Goal: Information Seeking & Learning: Find specific fact

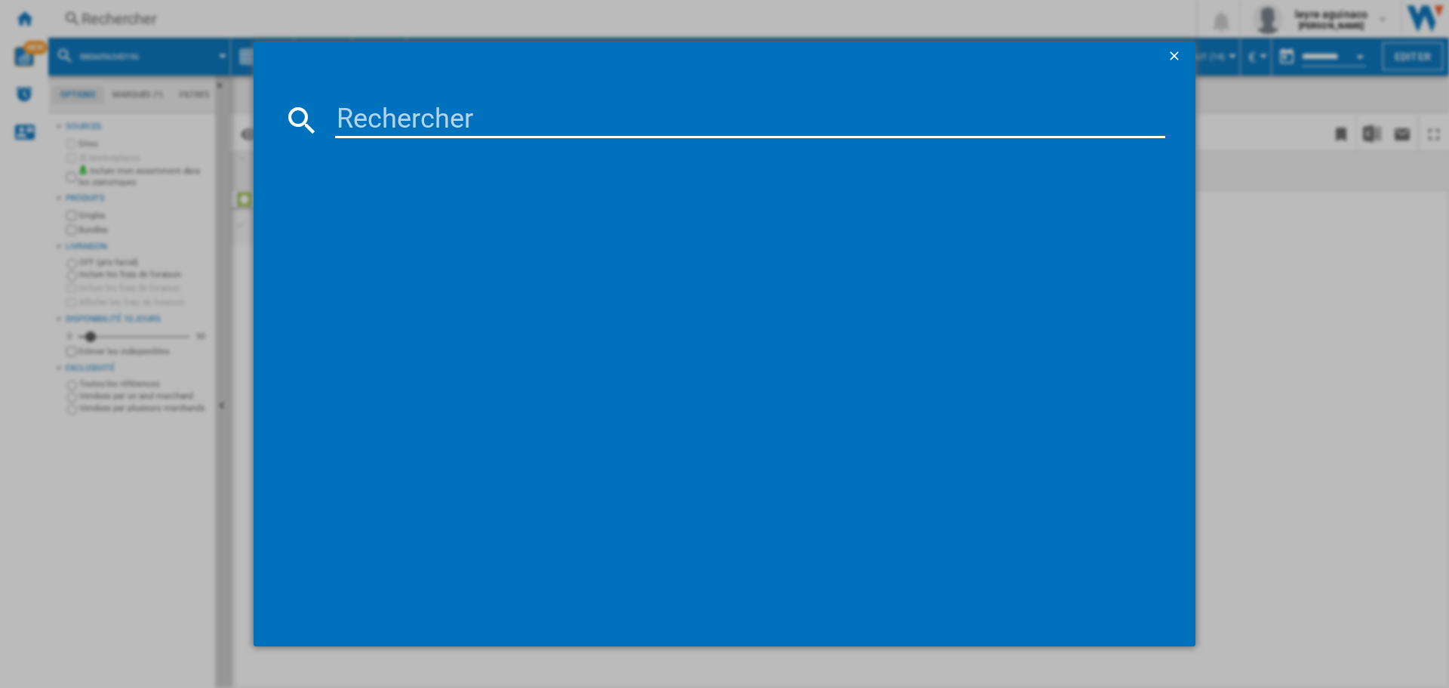
click at [528, 110] on input at bounding box center [750, 120] width 830 height 36
type input "8806096456804"
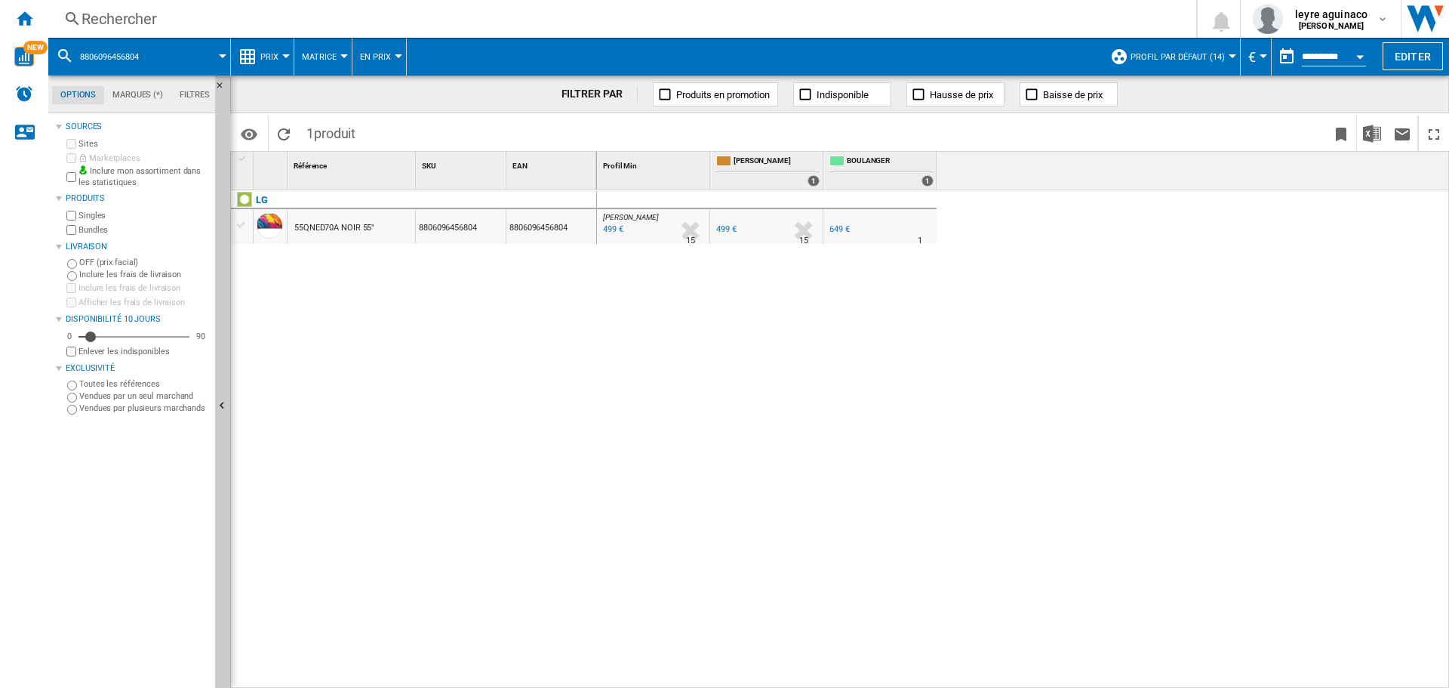
drag, startPoint x: 494, startPoint y: 32, endPoint x: 500, endPoint y: 38, distance: 8.6
click at [494, 32] on div "{{::getI18NText('[DOMAIN_NAME]').replace('[TEXT]', '')}} Rechercher 0 [PERSON_N…" at bounding box center [748, 19] width 1401 height 38
click at [516, 21] on div "Rechercher" at bounding box center [620, 18] width 1076 height 21
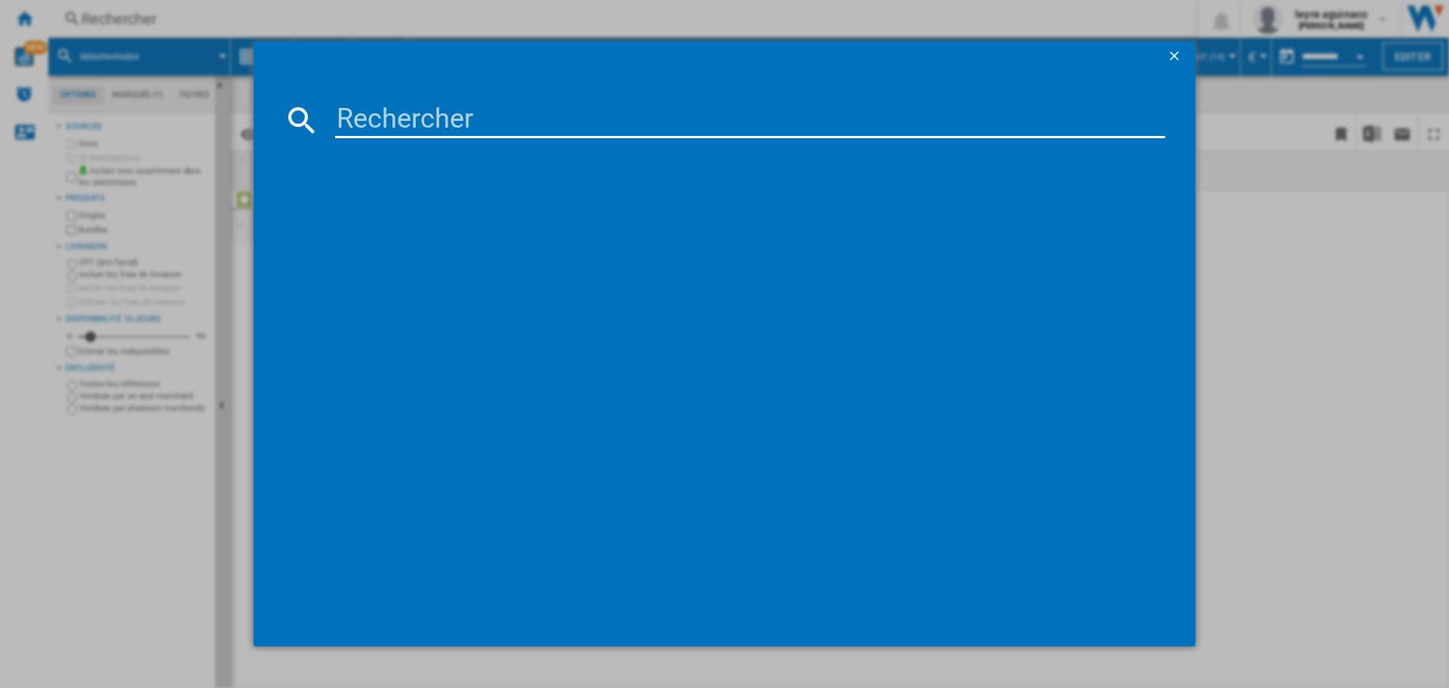
click at [529, 127] on input at bounding box center [750, 120] width 830 height 36
type input "8806096340295"
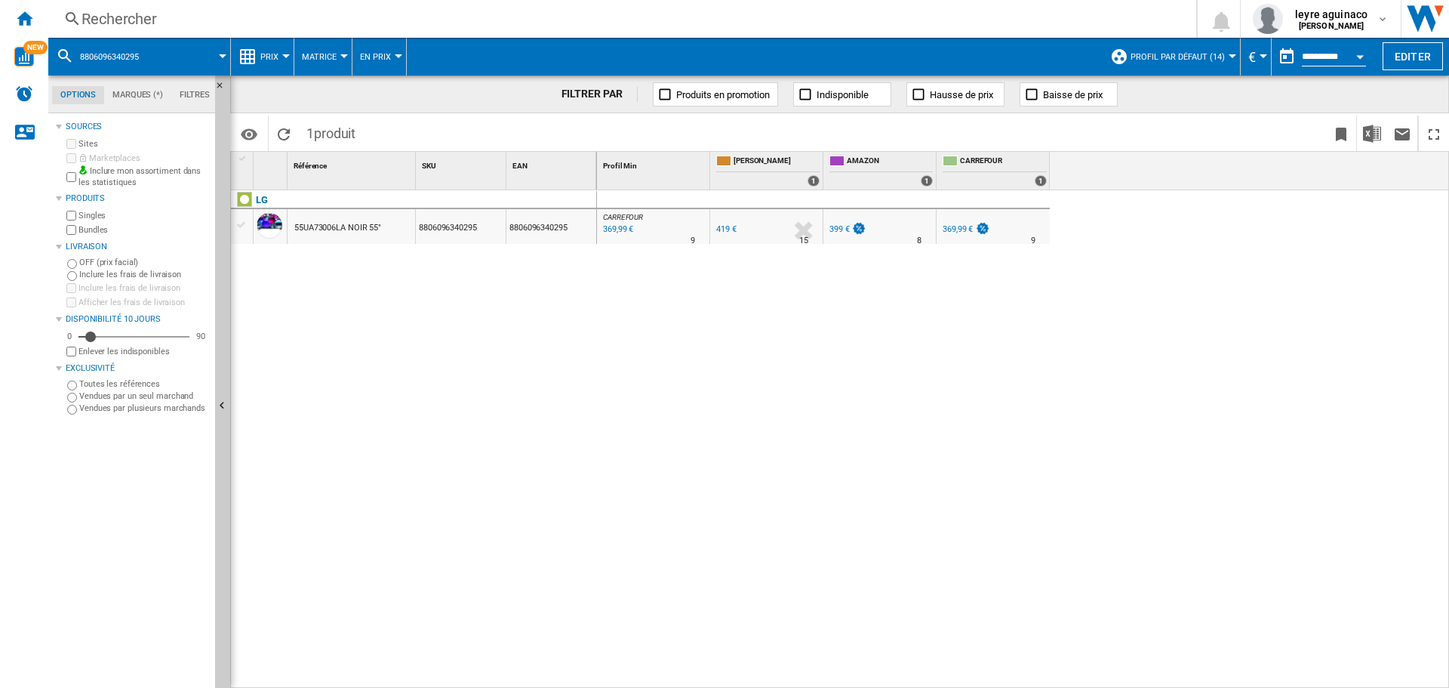
click at [658, 18] on div "Rechercher" at bounding box center [620, 18] width 1076 height 21
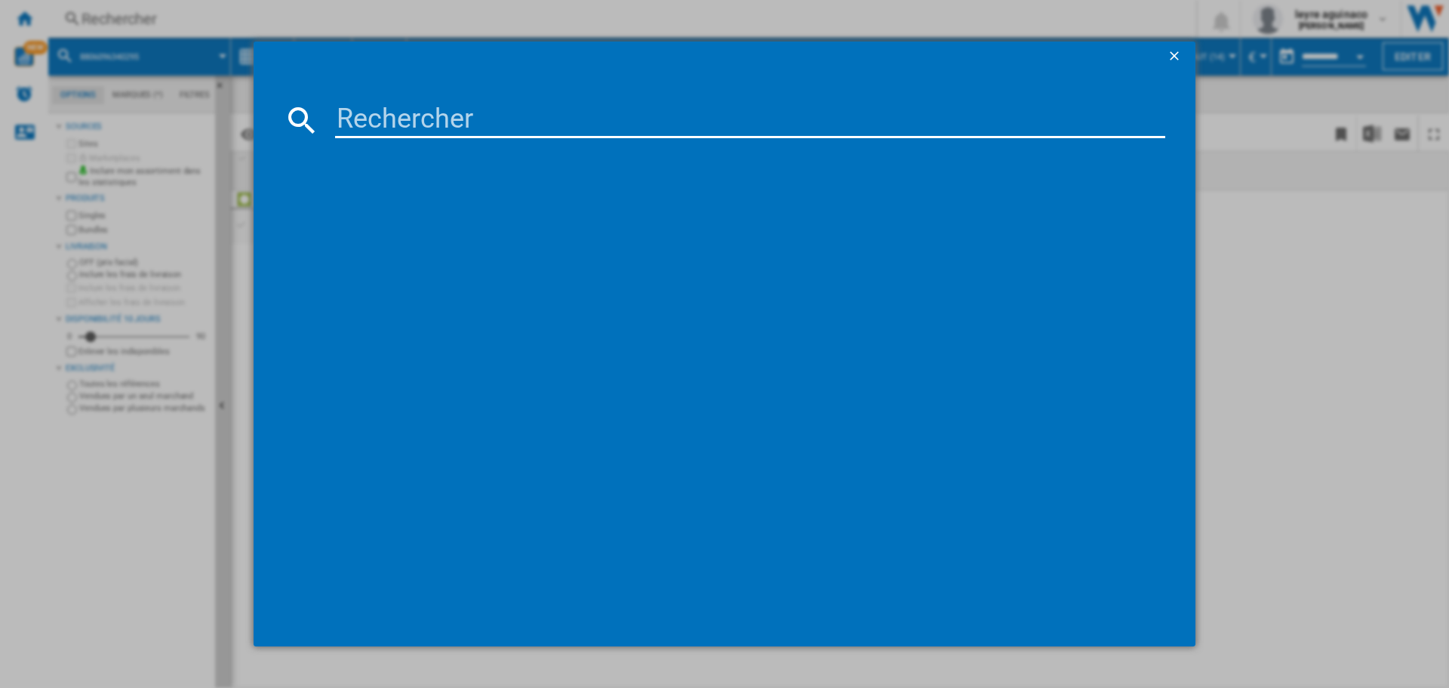
click at [633, 117] on input at bounding box center [750, 120] width 830 height 36
type input "8806096340196"
